Goal: Transaction & Acquisition: Purchase product/service

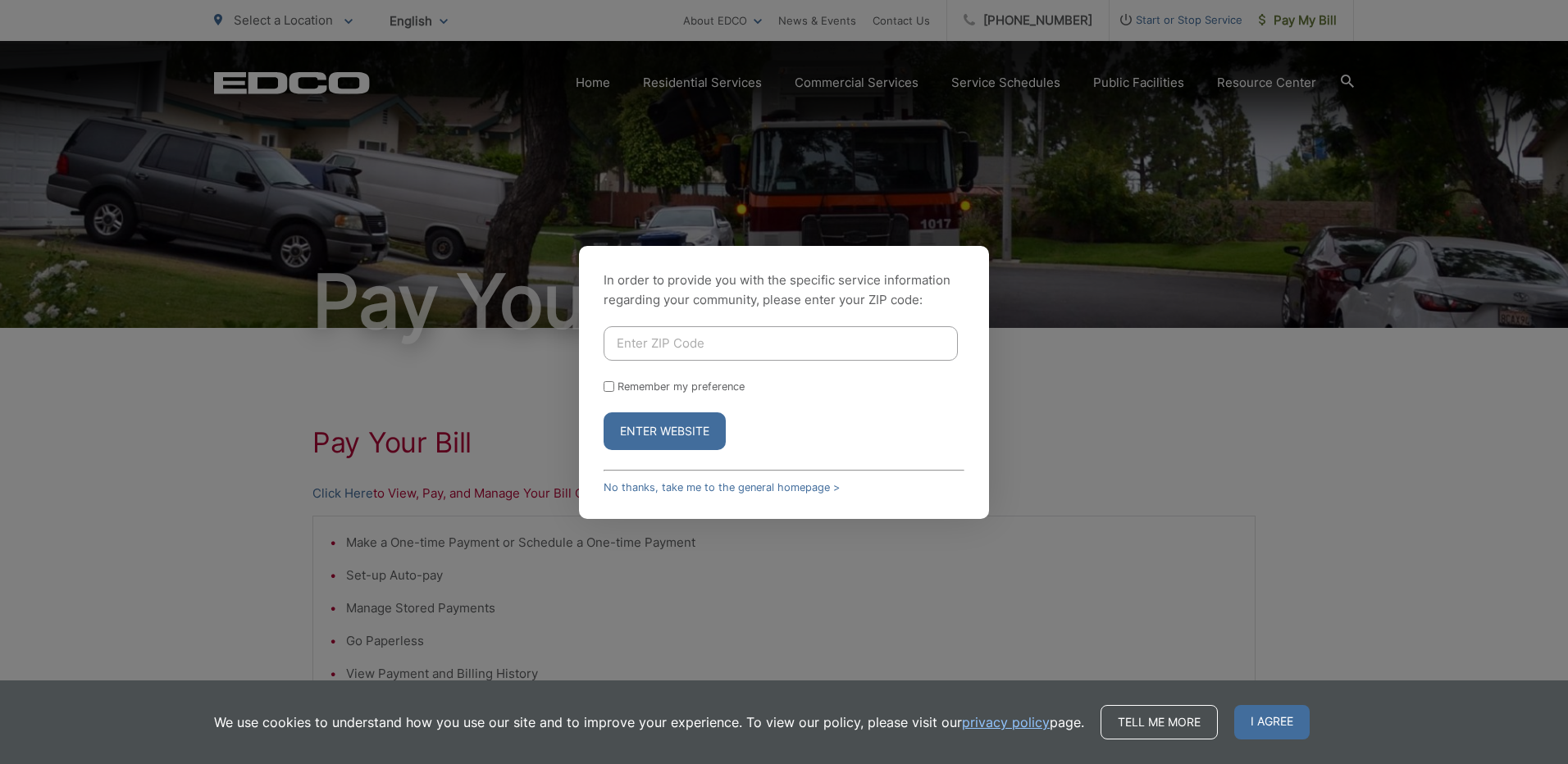
click at [686, 430] on button "Enter Website" at bounding box center [664, 431] width 122 height 38
click at [662, 381] on label "Remember my preference" at bounding box center [681, 386] width 127 height 12
click at [614, 381] on input "Remember my preference" at bounding box center [608, 386] width 10 height 10
checkbox input "true"
click at [697, 340] on input "Enter ZIP Code" at bounding box center [780, 343] width 354 height 34
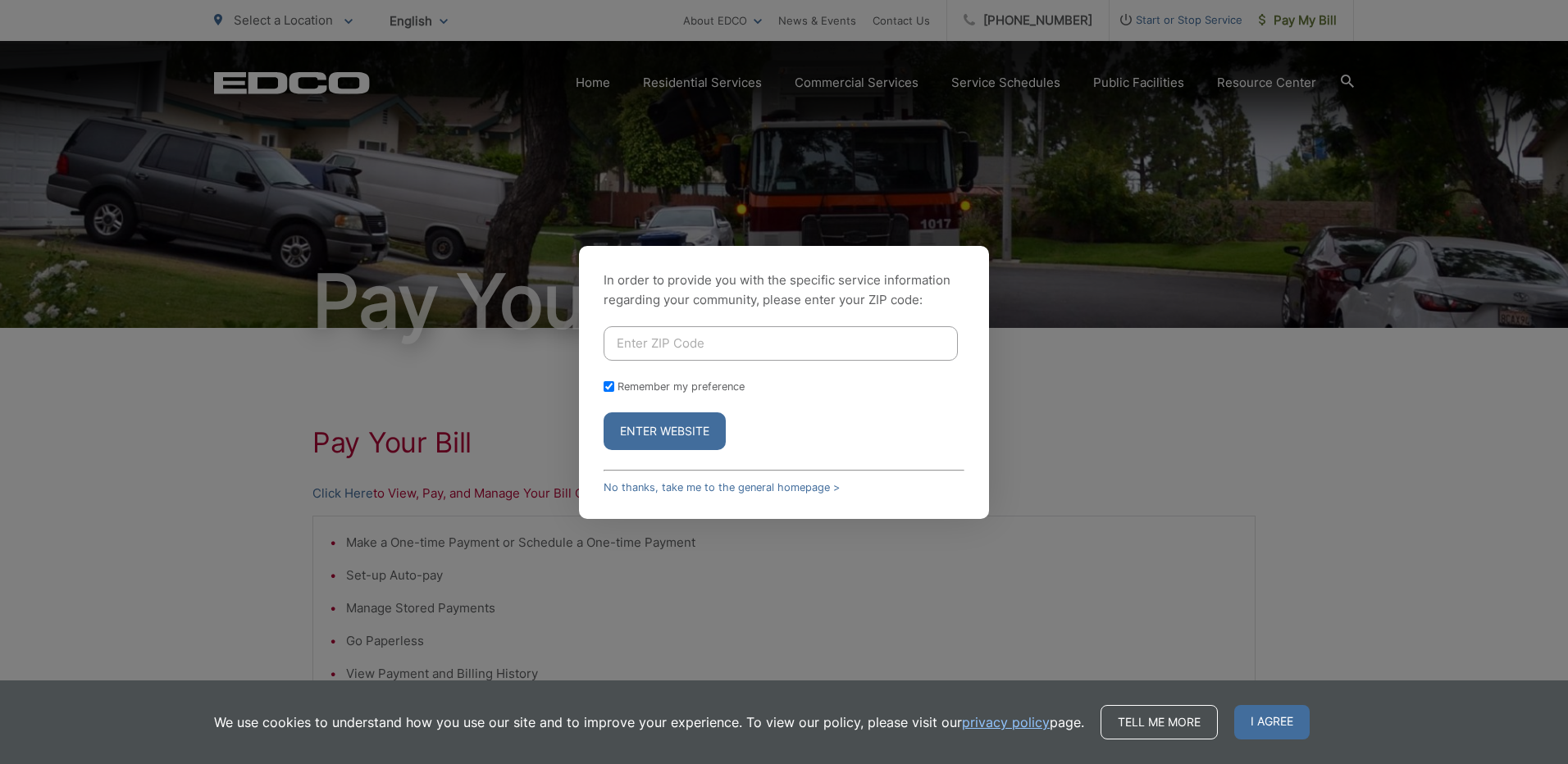
type input "92075"
click at [665, 433] on button "Enter Website" at bounding box center [664, 431] width 122 height 38
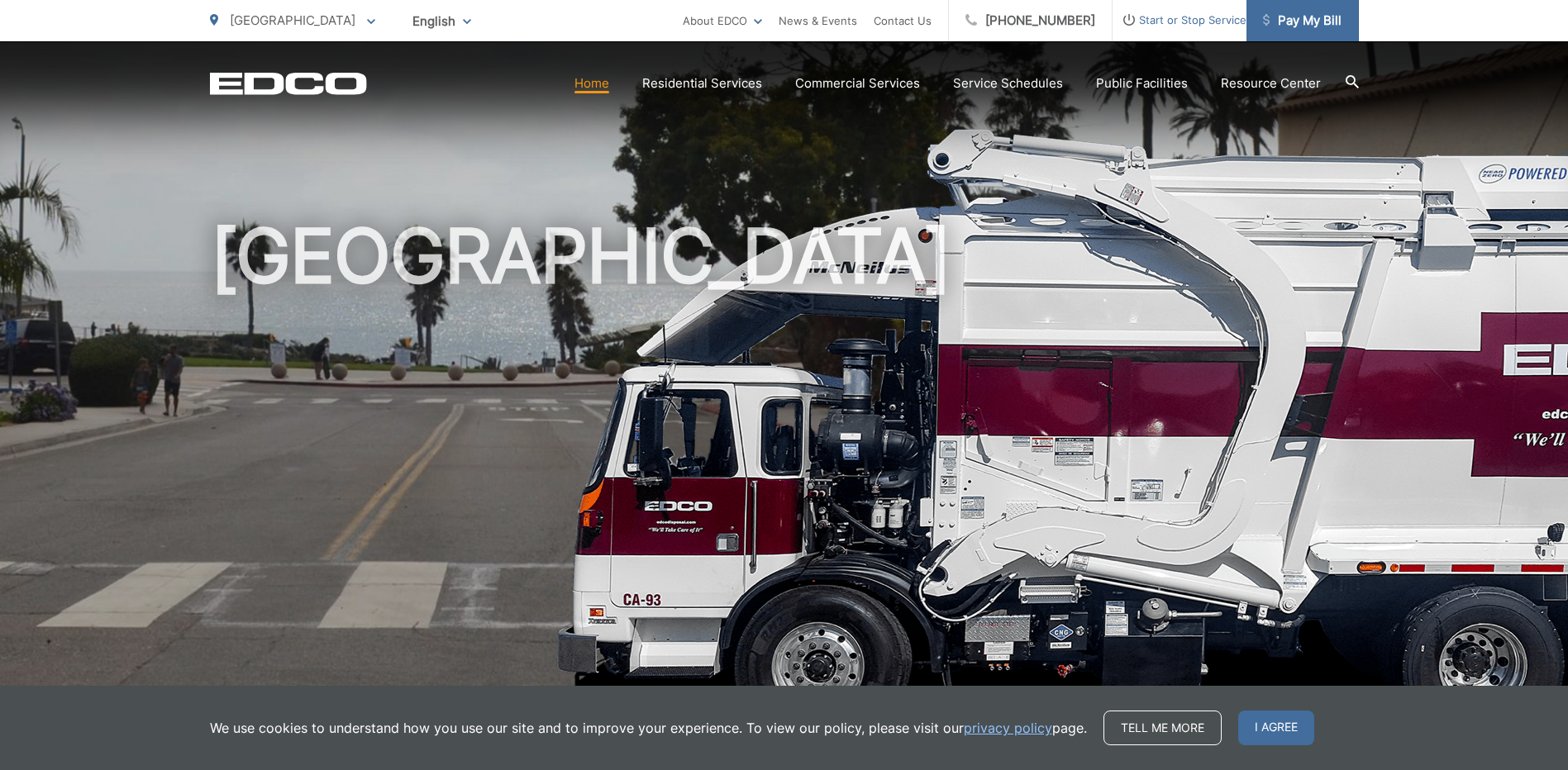
click at [1290, 23] on span "Pay My Bill" at bounding box center [1302, 20] width 79 height 20
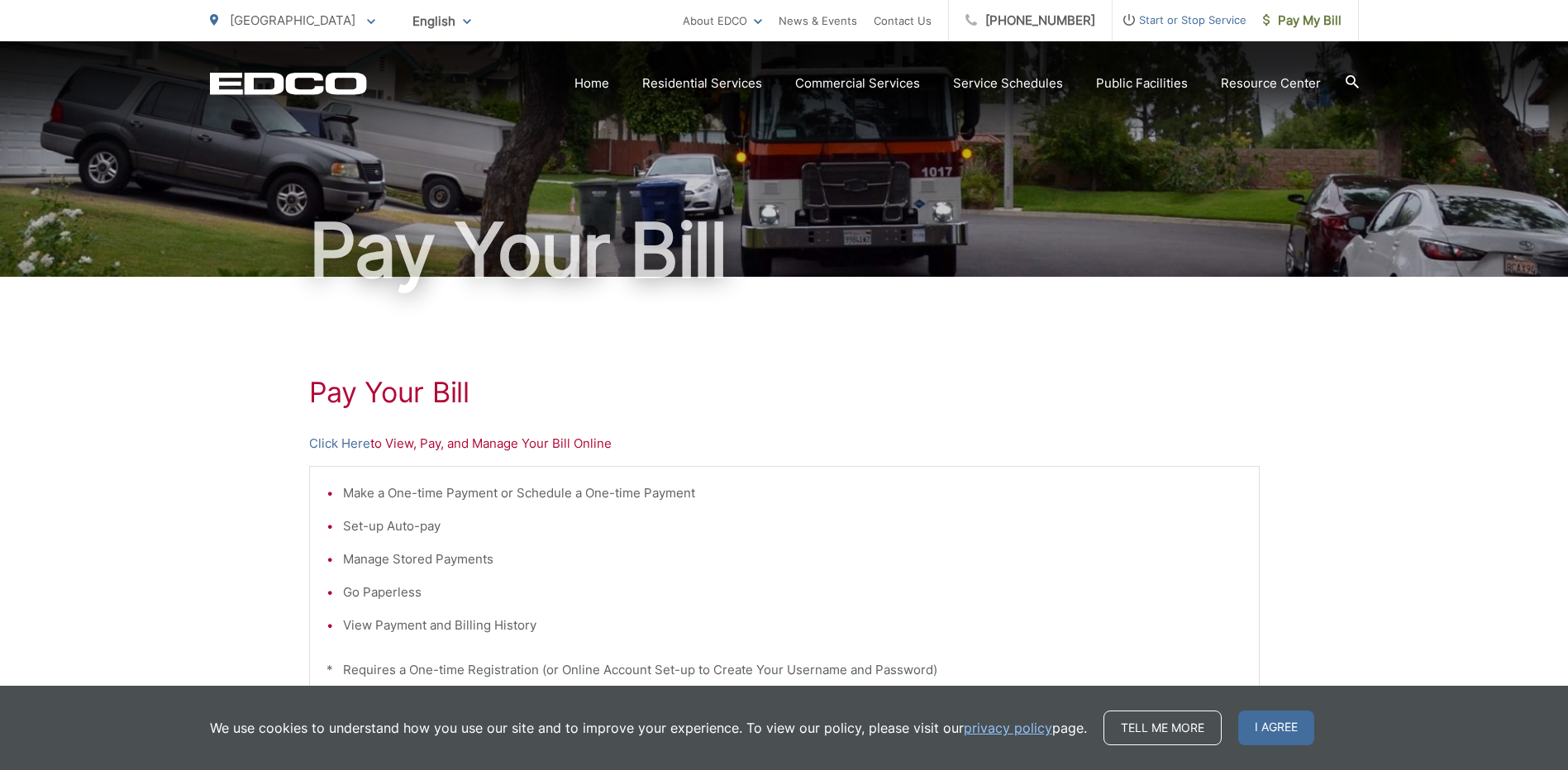
scroll to position [82, 0]
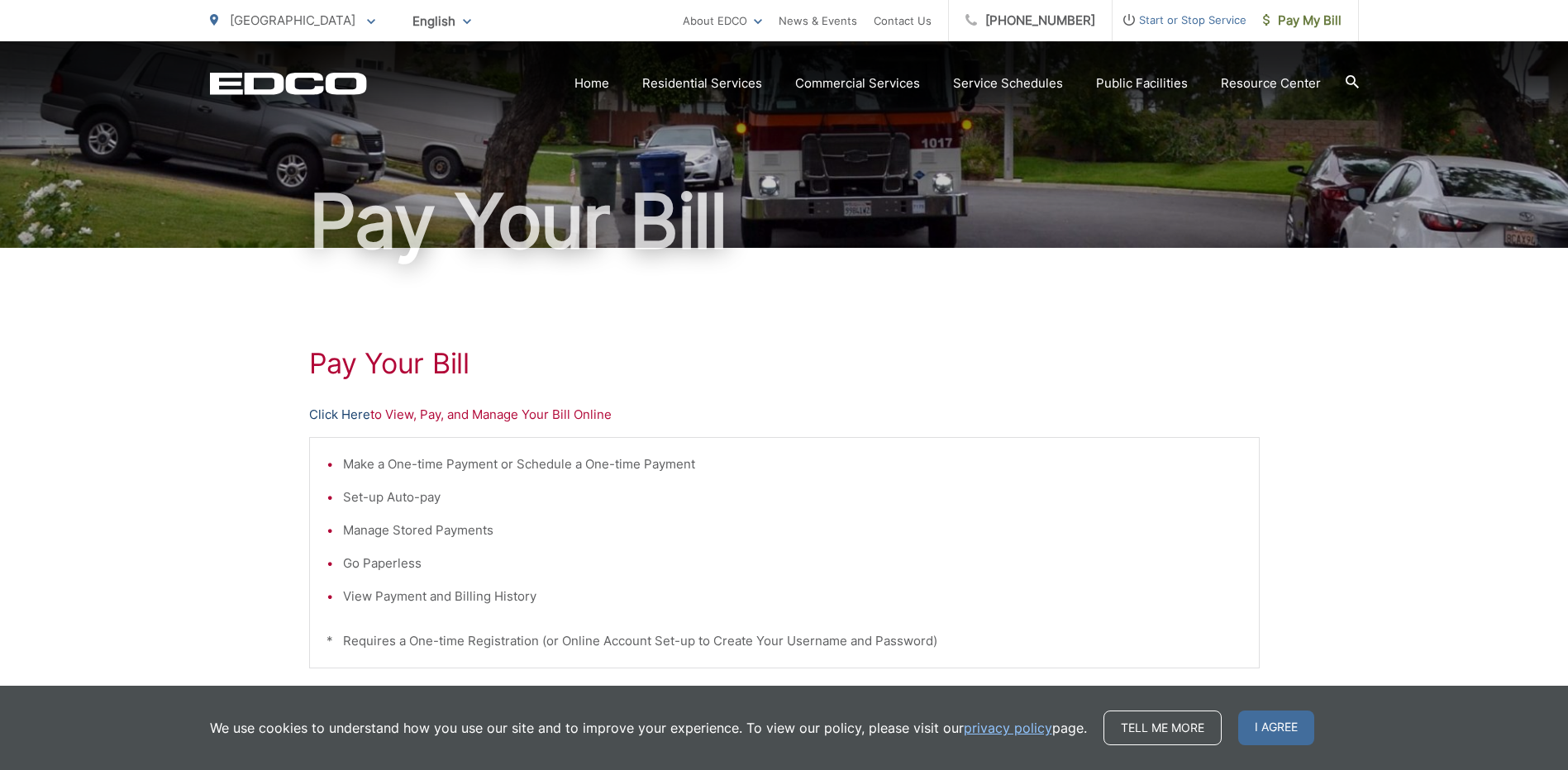
click at [321, 412] on link "Click Here" at bounding box center [339, 414] width 61 height 20
